Goal: Task Accomplishment & Management: Manage account settings

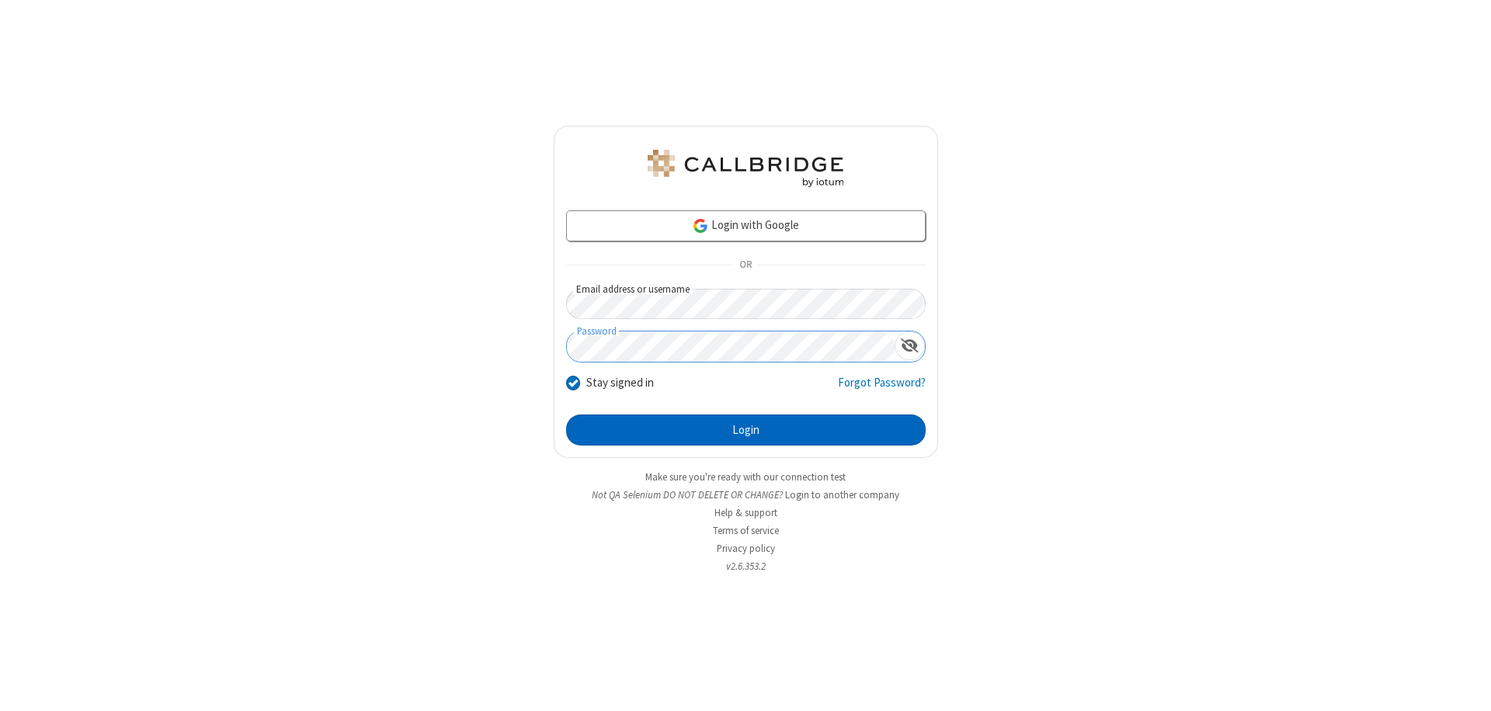
click at [745, 430] on button "Login" at bounding box center [746, 430] width 360 height 31
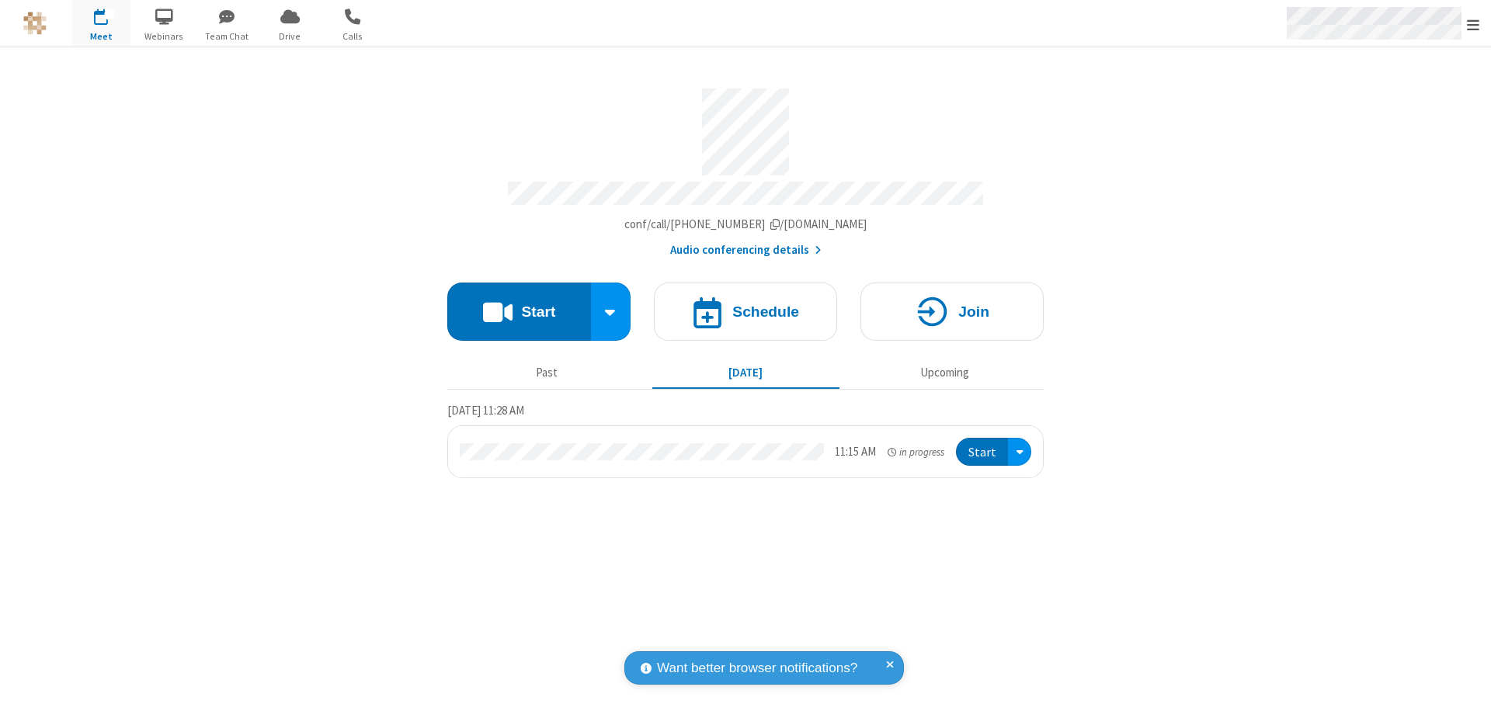
click at [1473, 24] on span "Open menu" at bounding box center [1473, 25] width 12 height 16
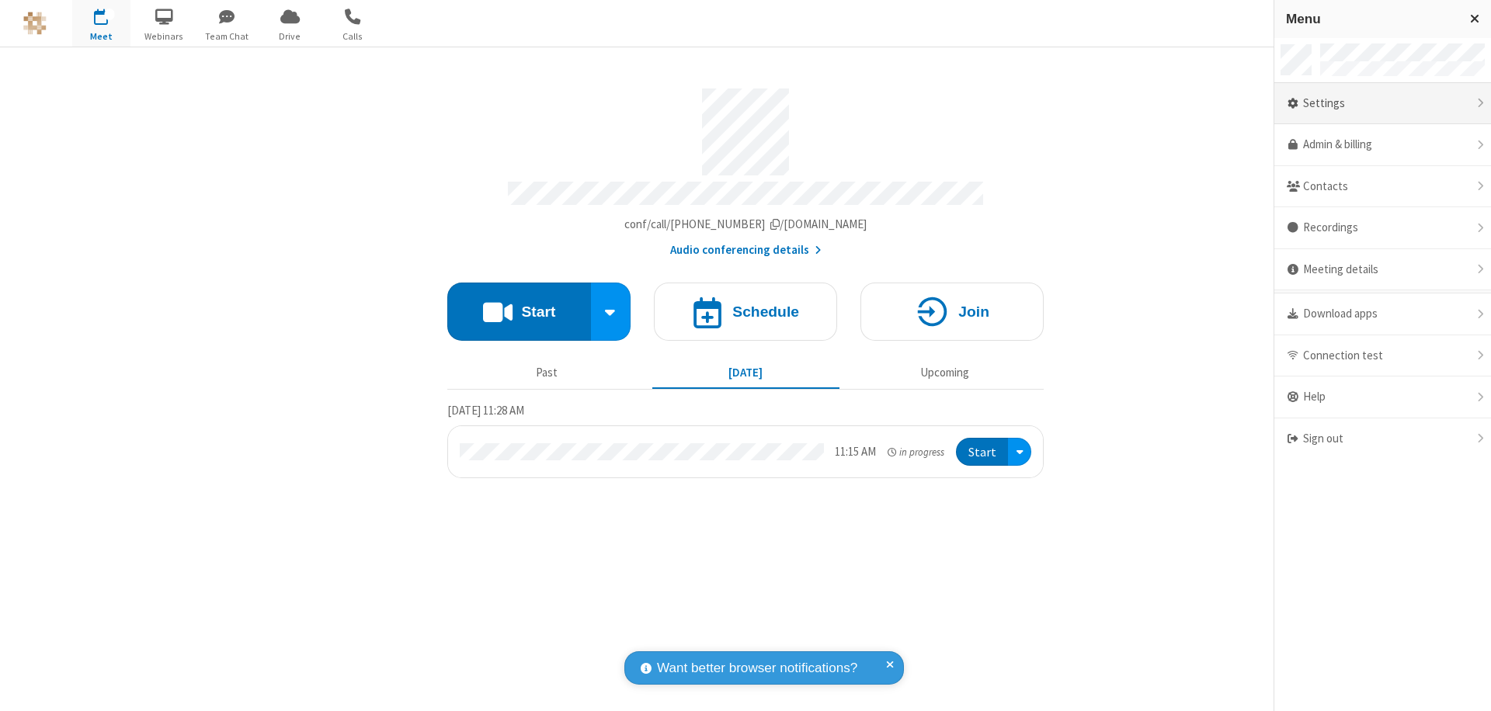
click at [1382, 103] on div "Settings" at bounding box center [1382, 104] width 217 height 42
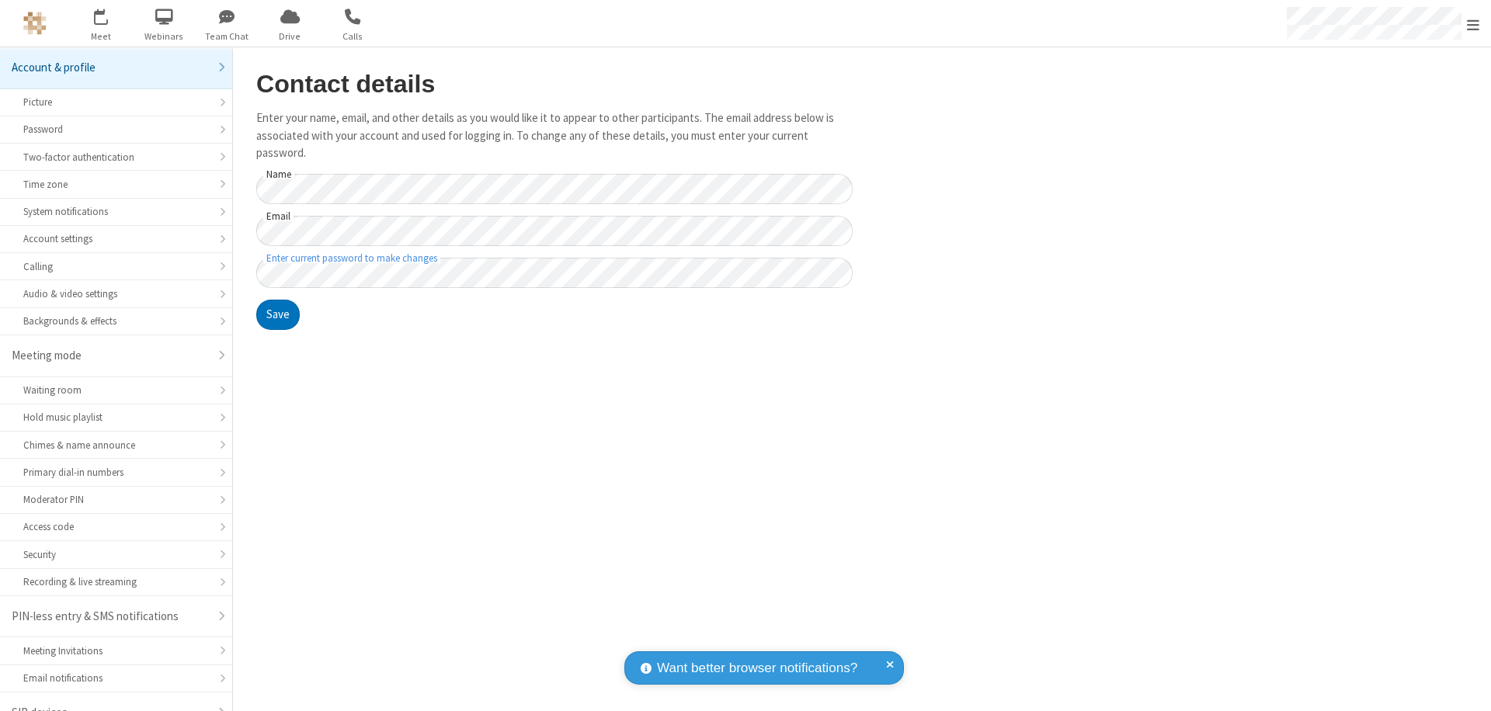
scroll to position [22, 0]
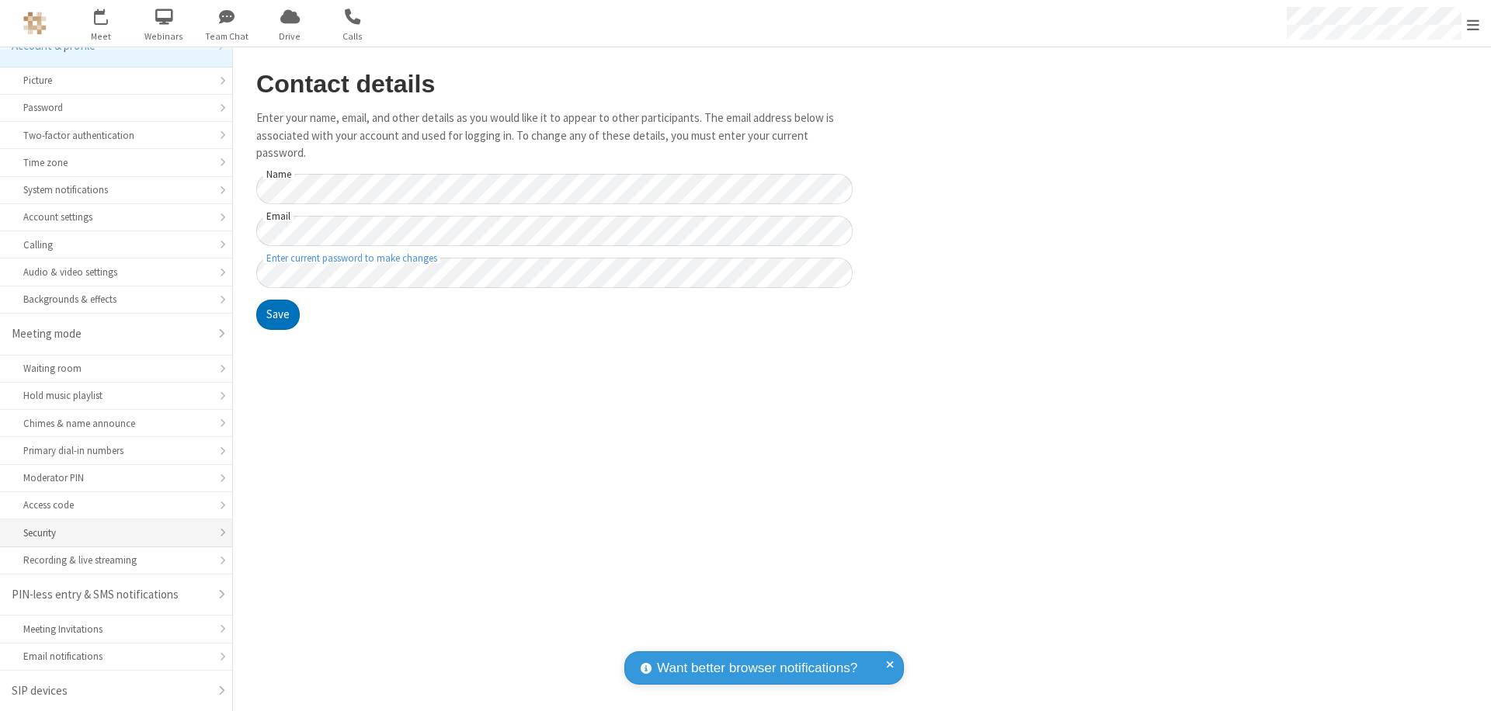
click at [110, 533] on div "Security" at bounding box center [116, 533] width 186 height 15
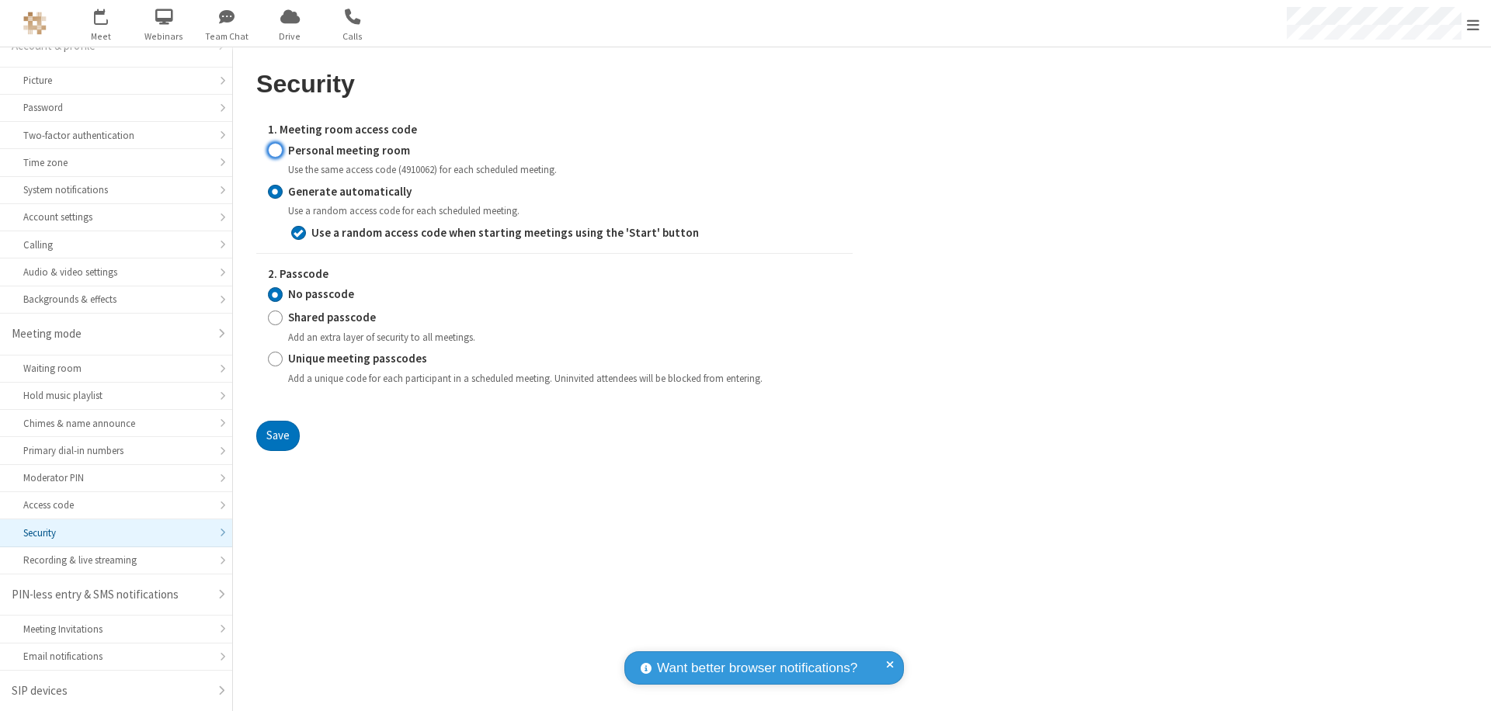
click at [275, 150] on input "Personal meeting room" at bounding box center [275, 150] width 15 height 16
radio input "true"
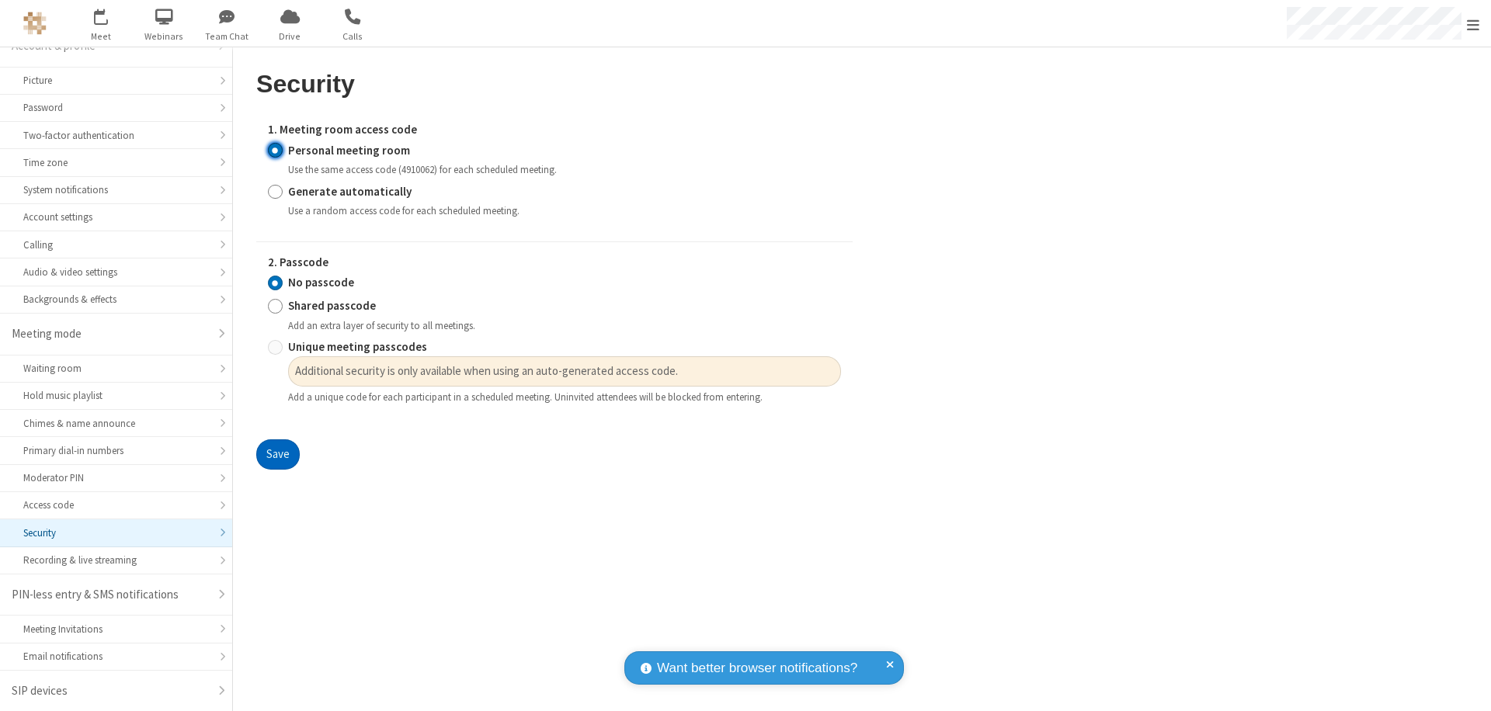
click at [277, 455] on button "Save" at bounding box center [277, 454] width 43 height 31
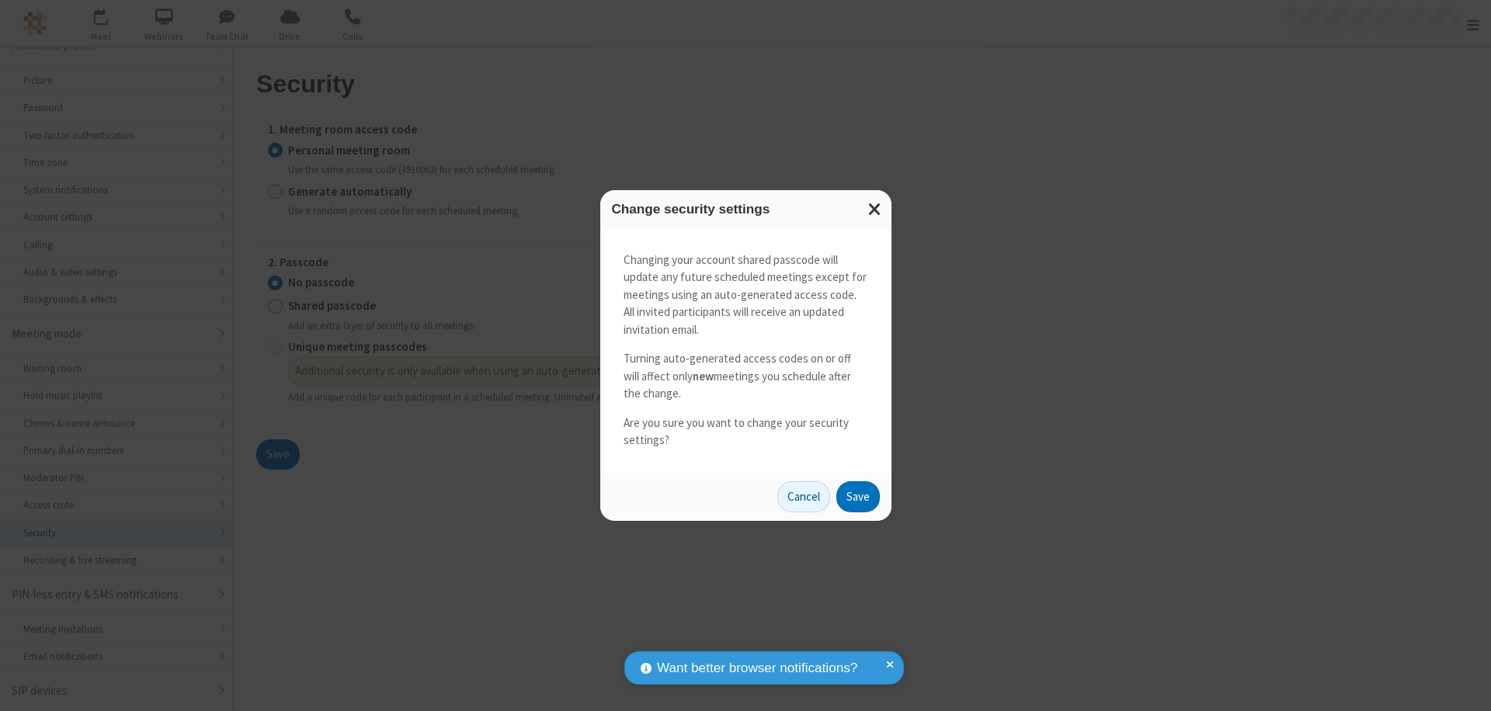
click at [857, 496] on button "Save" at bounding box center [857, 496] width 43 height 31
